Goal: Task Accomplishment & Management: Use online tool/utility

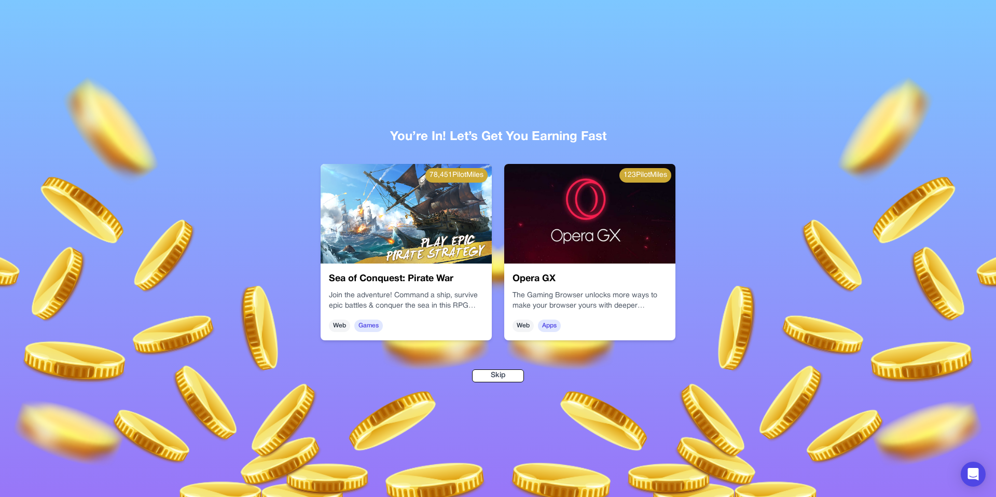
click at [493, 355] on div "You’re In! Let’s Get You Earning Fast 78,451 PilotMiles Sea of Conquest: Pirate…" at bounding box center [498, 241] width 631 height 284
click at [496, 373] on button "Skip" at bounding box center [498, 375] width 52 height 13
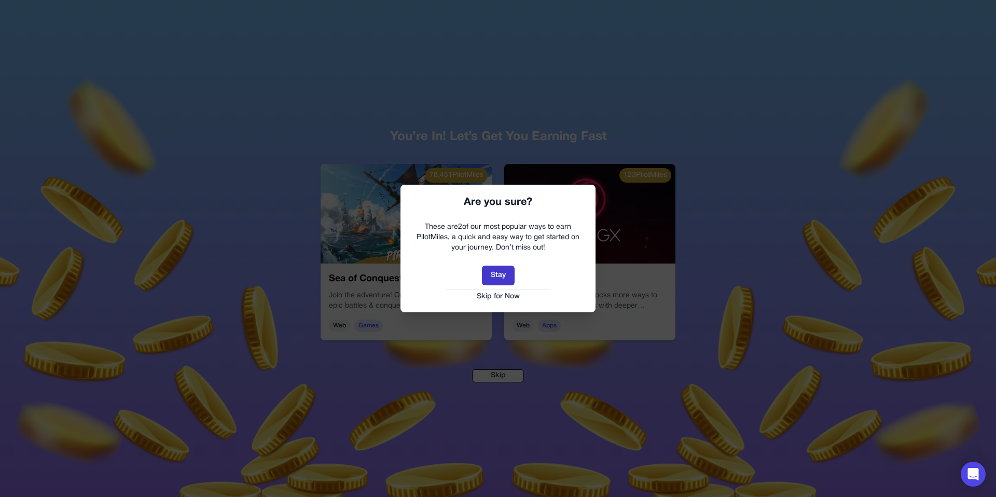
click at [492, 278] on button "Stay" at bounding box center [498, 276] width 33 height 20
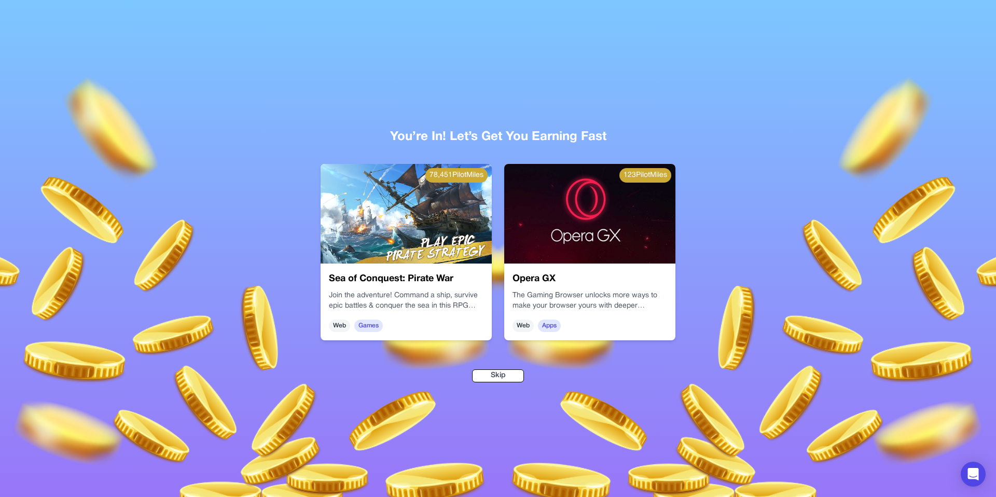
click at [496, 378] on button "Skip" at bounding box center [498, 375] width 52 height 13
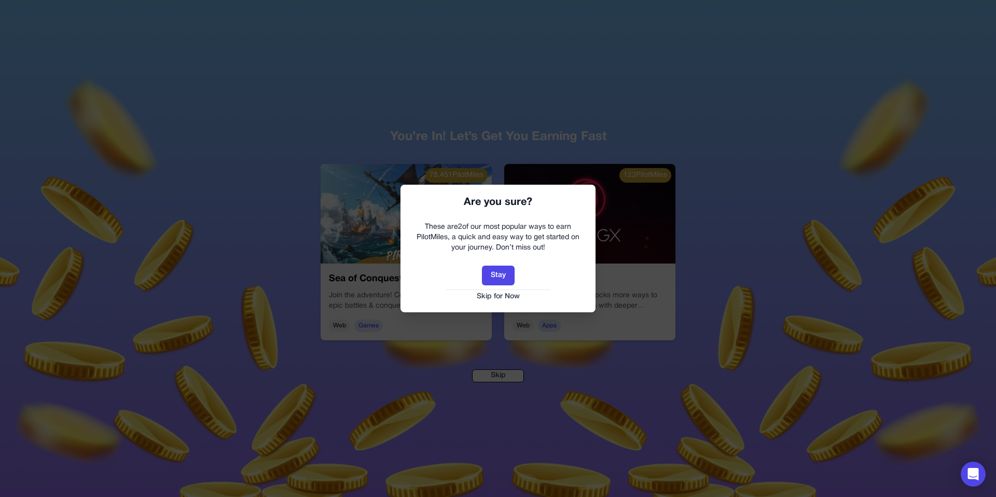
click at [493, 295] on button "Skip for Now" at bounding box center [498, 296] width 174 height 10
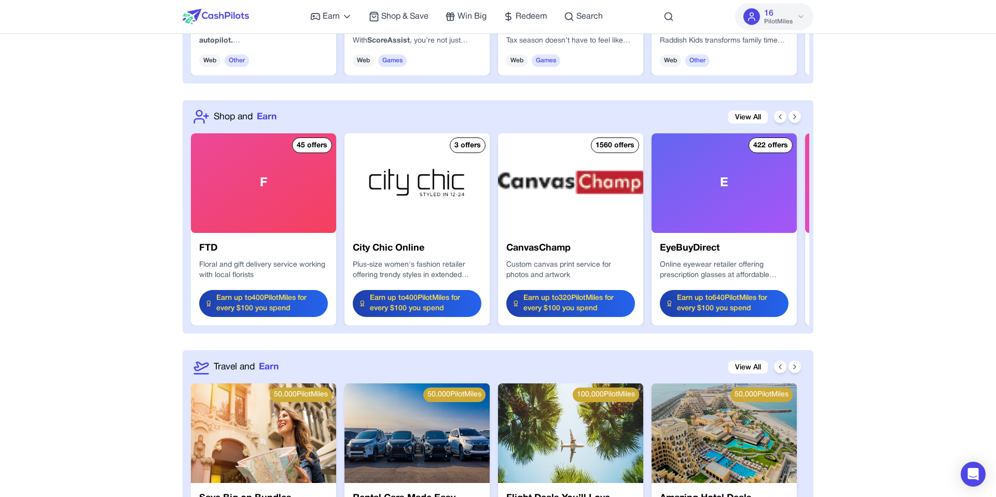
scroll to position [1174, 0]
click at [795, 119] on icon at bounding box center [794, 117] width 8 height 8
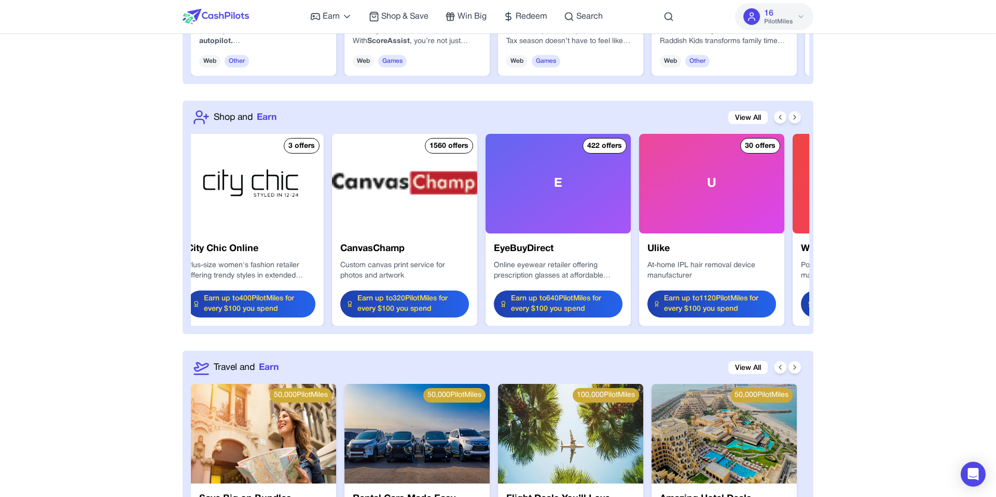
click at [795, 119] on icon at bounding box center [794, 117] width 8 height 8
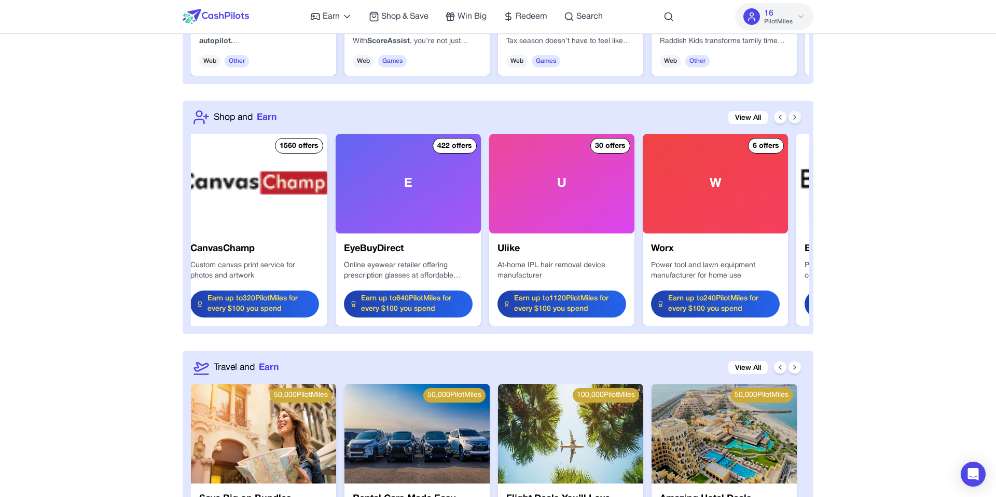
scroll to position [0, 332]
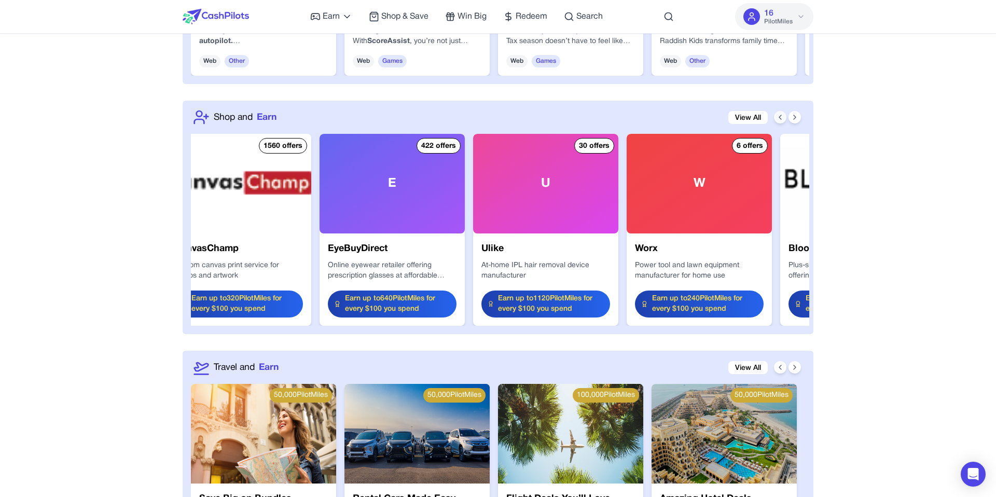
click at [779, 116] on icon at bounding box center [780, 117] width 2 height 4
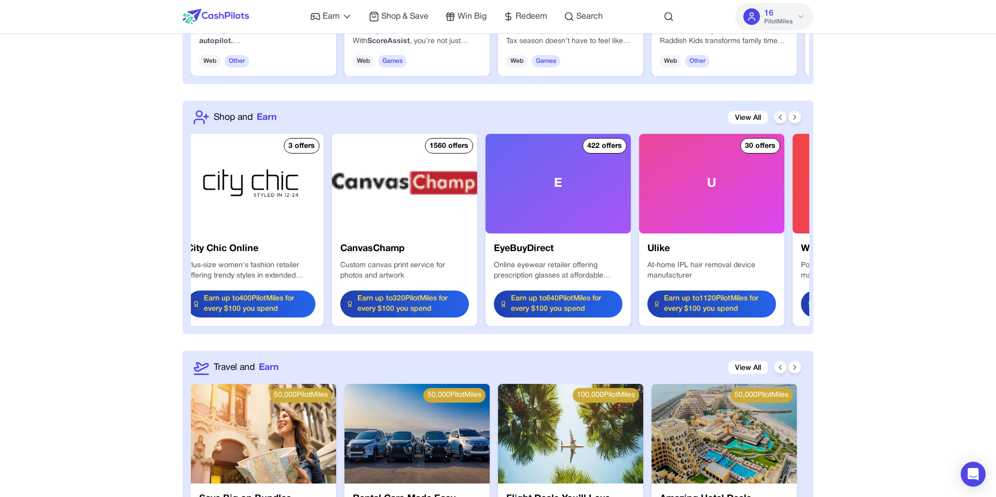
click at [779, 116] on icon at bounding box center [780, 117] width 8 height 8
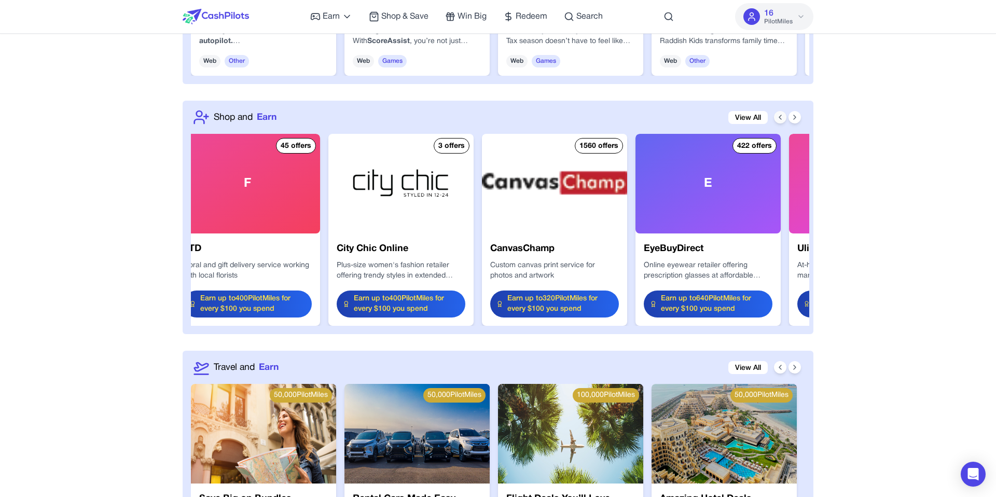
scroll to position [0, 0]
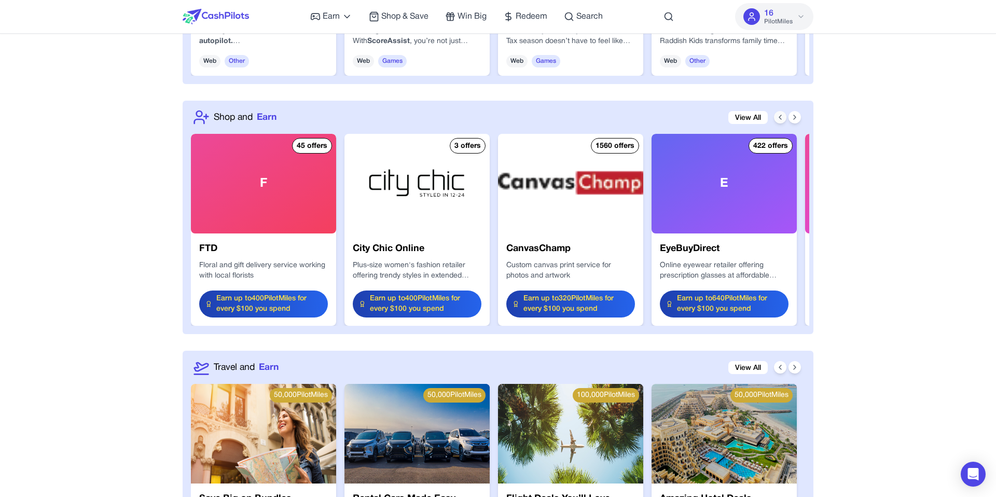
click at [779, 116] on icon at bounding box center [780, 117] width 8 height 8
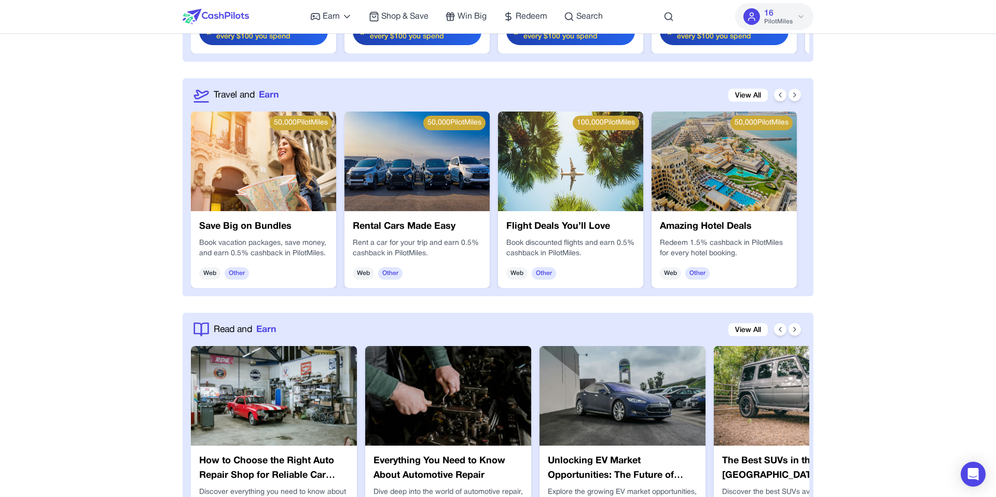
scroll to position [1442, 0]
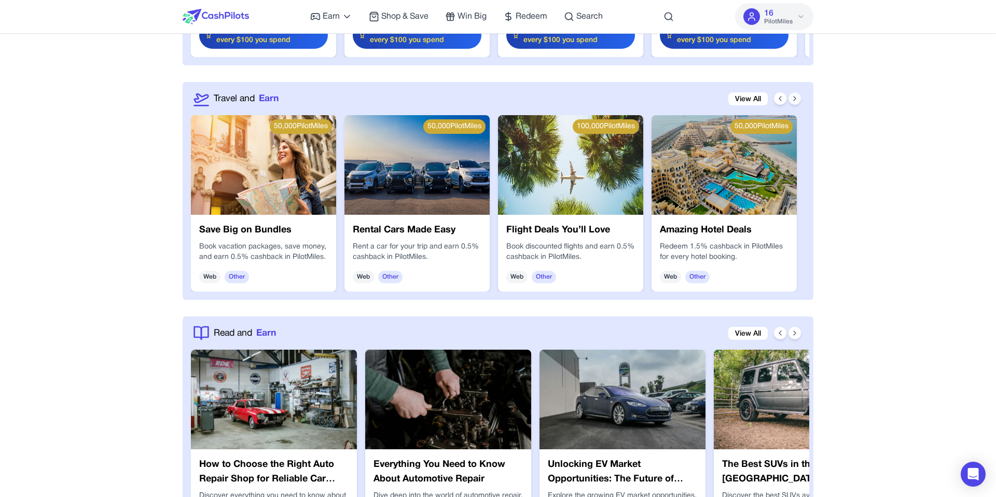
click at [797, 99] on icon at bounding box center [794, 98] width 8 height 8
click at [737, 204] on img at bounding box center [723, 165] width 145 height 100
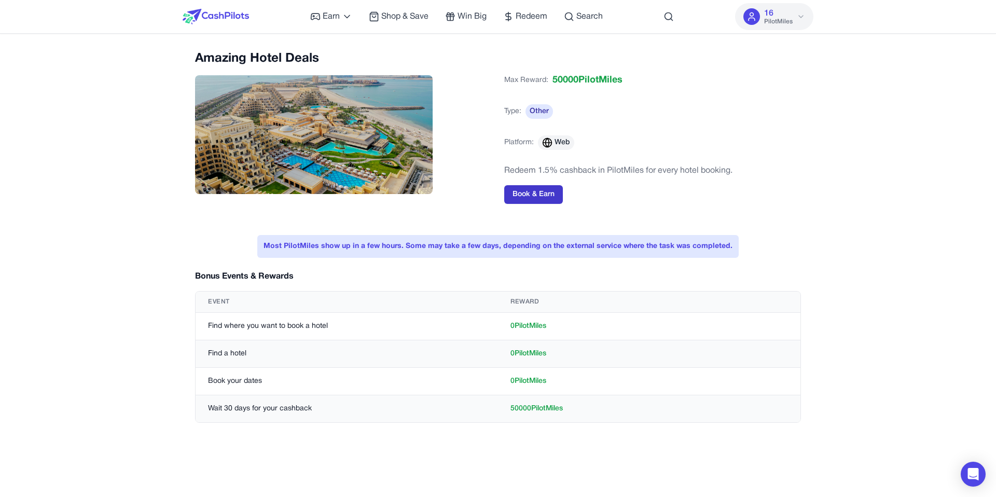
click at [539, 194] on button "Book & Earn" at bounding box center [533, 194] width 59 height 19
